Goal: Find specific page/section: Find specific page/section

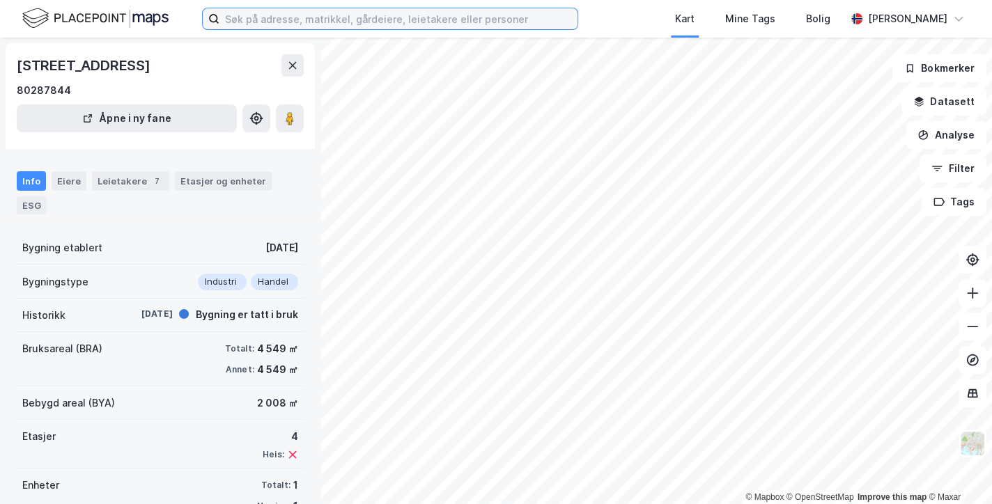
click at [461, 20] on input at bounding box center [398, 18] width 358 height 21
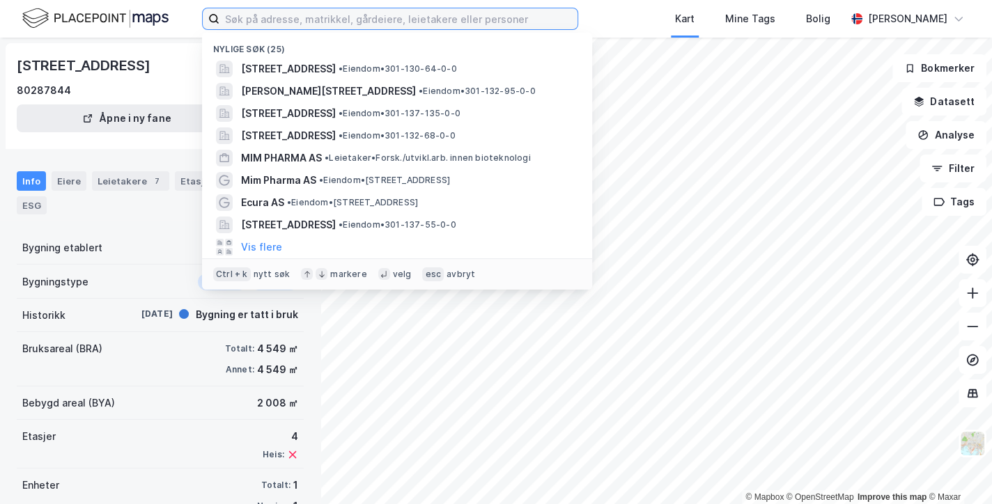
paste input "[STREET_ADDRESS]"
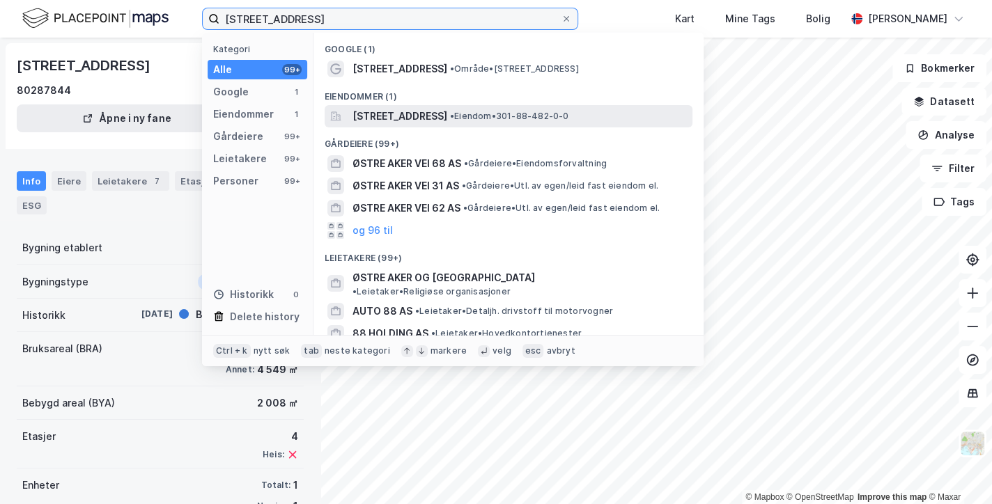
type input "[STREET_ADDRESS]"
click at [381, 116] on span "[STREET_ADDRESS]" at bounding box center [399, 116] width 95 height 17
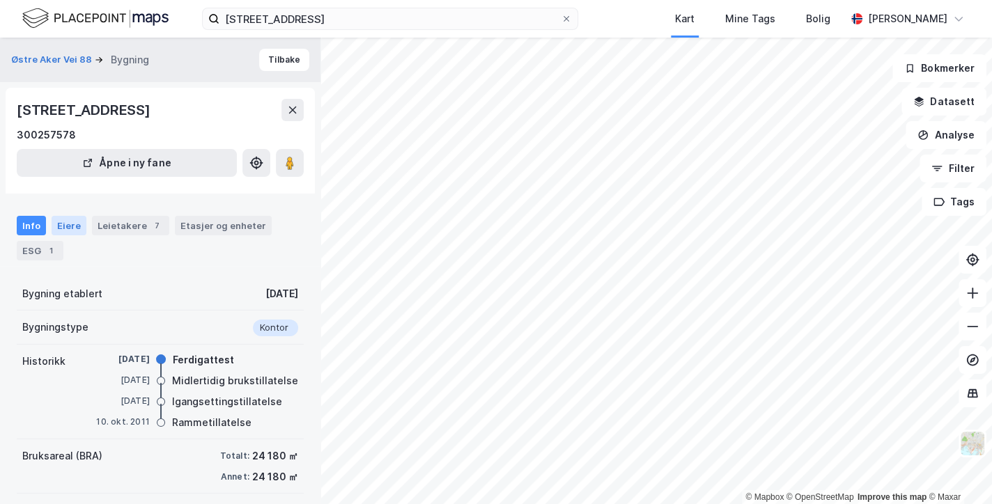
click at [65, 224] on div "Eiere" at bounding box center [69, 226] width 35 height 20
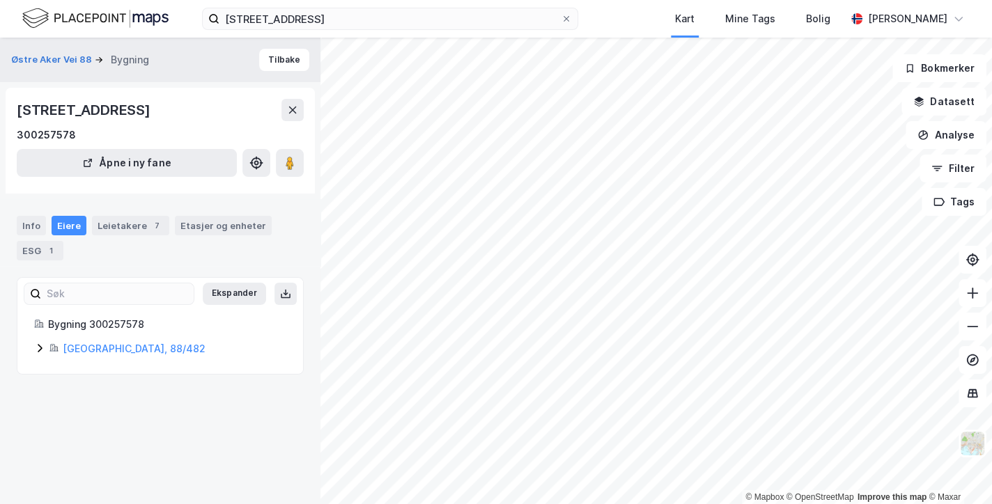
click at [40, 346] on icon at bounding box center [39, 348] width 11 height 11
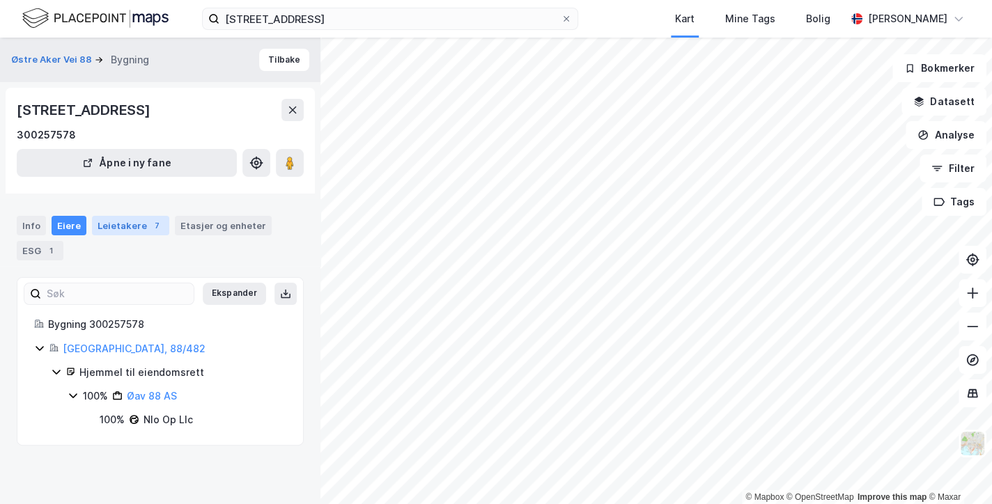
click at [133, 223] on div "Leietakere 7" at bounding box center [130, 226] width 77 height 20
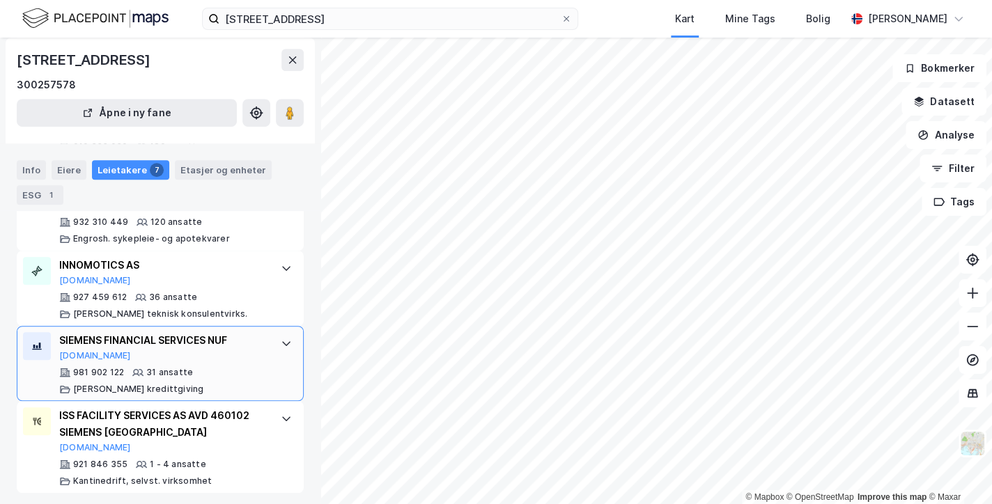
scroll to position [601, 0]
